Goal: Find specific page/section: Find specific page/section

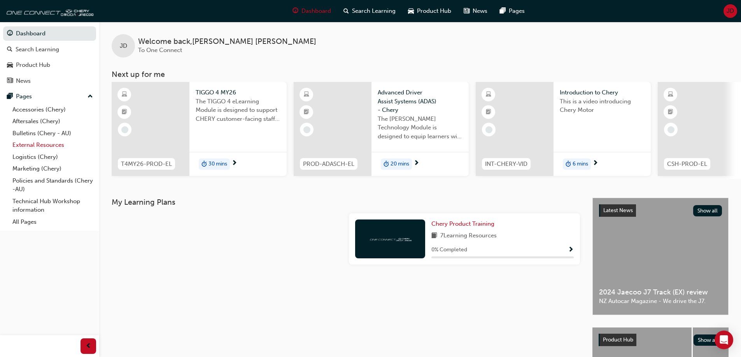
click at [41, 144] on link "External Resources" at bounding box center [52, 145] width 87 height 12
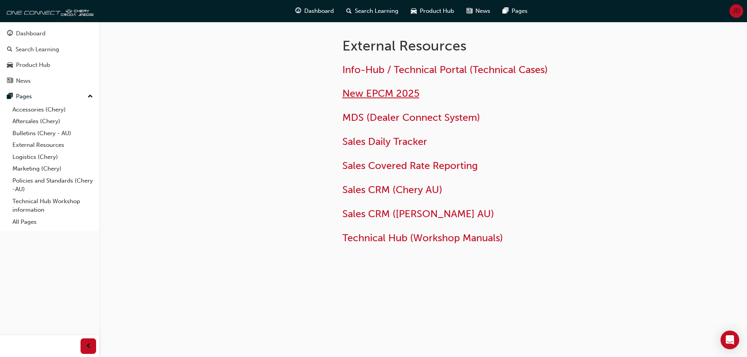
click at [386, 93] on span "New EPCM 2025" at bounding box center [380, 94] width 77 height 12
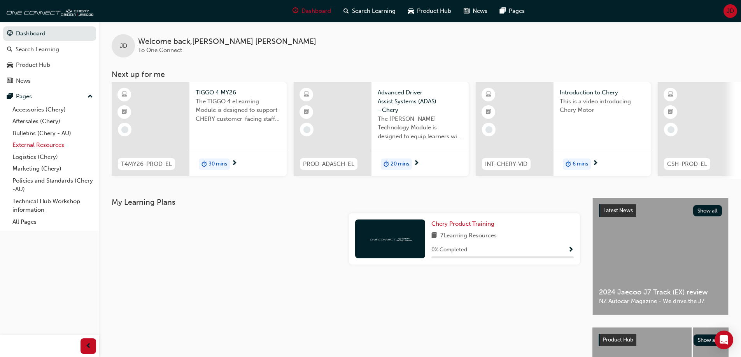
click at [25, 146] on link "External Resources" at bounding box center [52, 145] width 87 height 12
